Goal: Entertainment & Leisure: Consume media (video, audio)

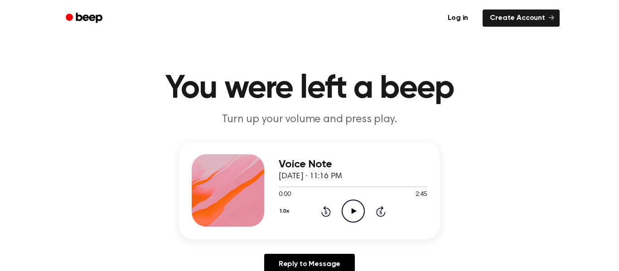
click at [355, 209] on icon "Play Audio" at bounding box center [353, 211] width 23 height 23
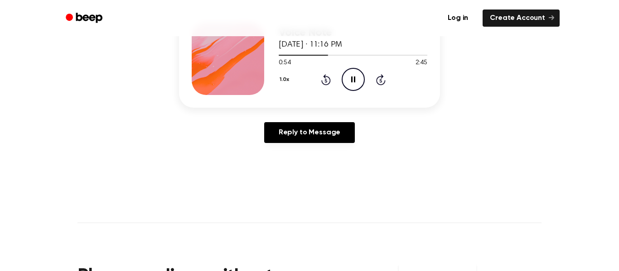
scroll to position [134, 0]
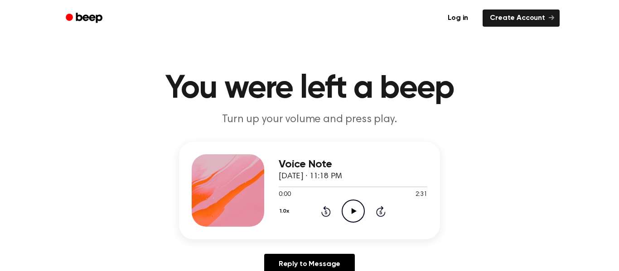
click at [357, 219] on icon "Play Audio" at bounding box center [353, 211] width 23 height 23
click at [348, 213] on icon "Play Audio" at bounding box center [353, 211] width 23 height 23
